Goal: Information Seeking & Learning: Learn about a topic

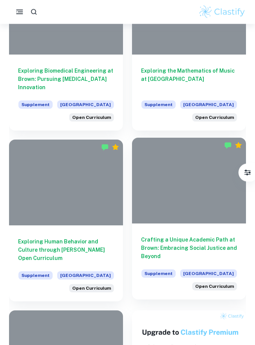
scroll to position [255, 0]
click at [169, 233] on div "Crafting a Unique Academic Path at Brown: Embracing Social Justice and Beyond S…" at bounding box center [189, 261] width 114 height 76
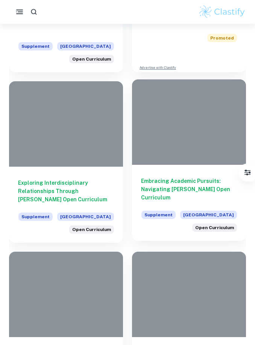
scroll to position [654, 0]
click at [172, 188] on h6 "Embracing Academic Pursuits: Navigating [PERSON_NAME] Open Curriculum" at bounding box center [189, 189] width 96 height 25
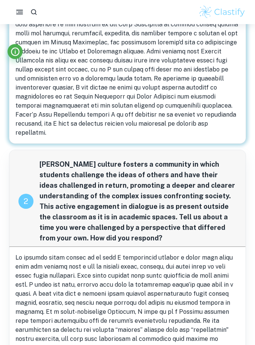
scroll to position [119, 0]
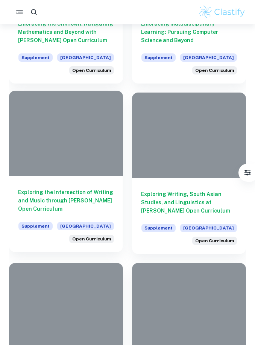
scroll to position [1519, 0]
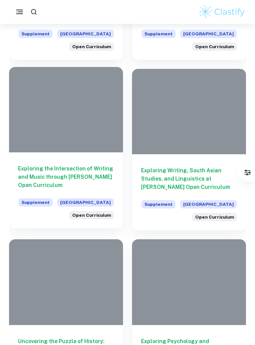
click at [82, 175] on h6 "Exploring the Intersection of Writing and Music through [PERSON_NAME] Open Curr…" at bounding box center [66, 177] width 96 height 25
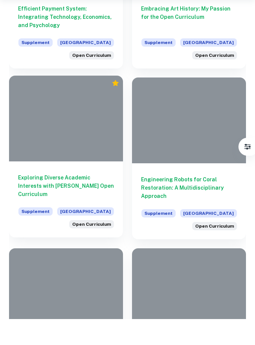
scroll to position [2382, 0]
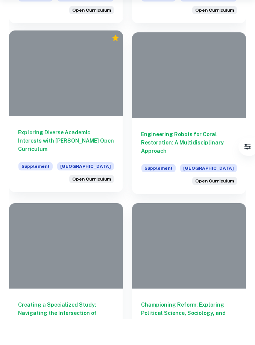
click at [97, 154] on h6 "Exploring Diverse Academic Interests with [PERSON_NAME] Open Curriculum" at bounding box center [66, 166] width 96 height 25
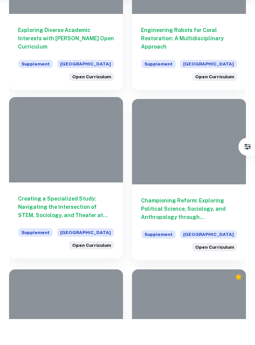
scroll to position [2507, 0]
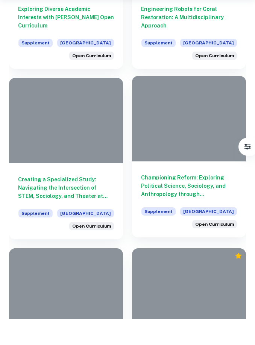
click at [187, 199] on h6 "Championing Reform: Exploring Political Science, Sociology, and Anthropology th…" at bounding box center [189, 211] width 96 height 25
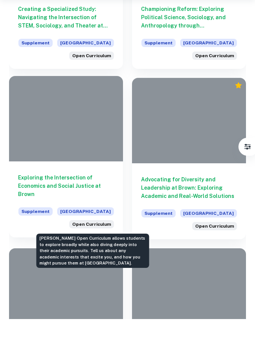
scroll to position [2678, 0]
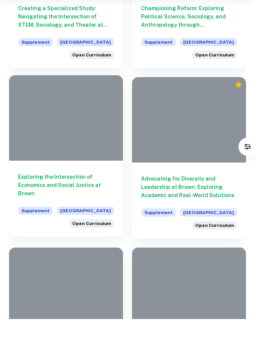
click at [90, 199] on h6 "Exploring the Intersection of Economics and Social Justice at Brown" at bounding box center [66, 211] width 96 height 25
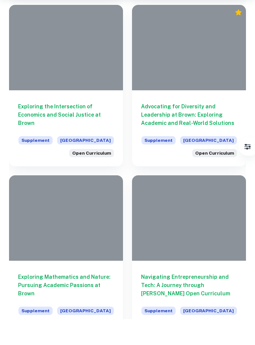
scroll to position [2750, 0]
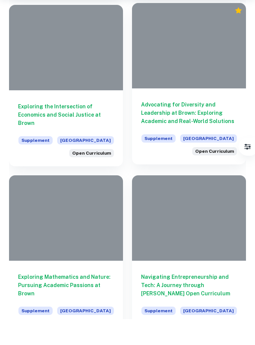
click at [197, 126] on h6 "Advocating for Diversity and Leadership at Brown: Exploring Academic and Real-W…" at bounding box center [189, 138] width 96 height 25
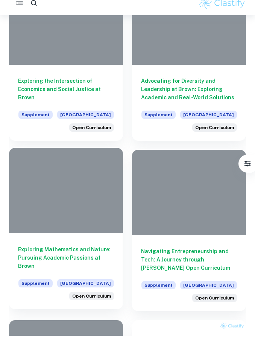
scroll to position [2802, 0]
